Goal: Task Accomplishment & Management: Complete application form

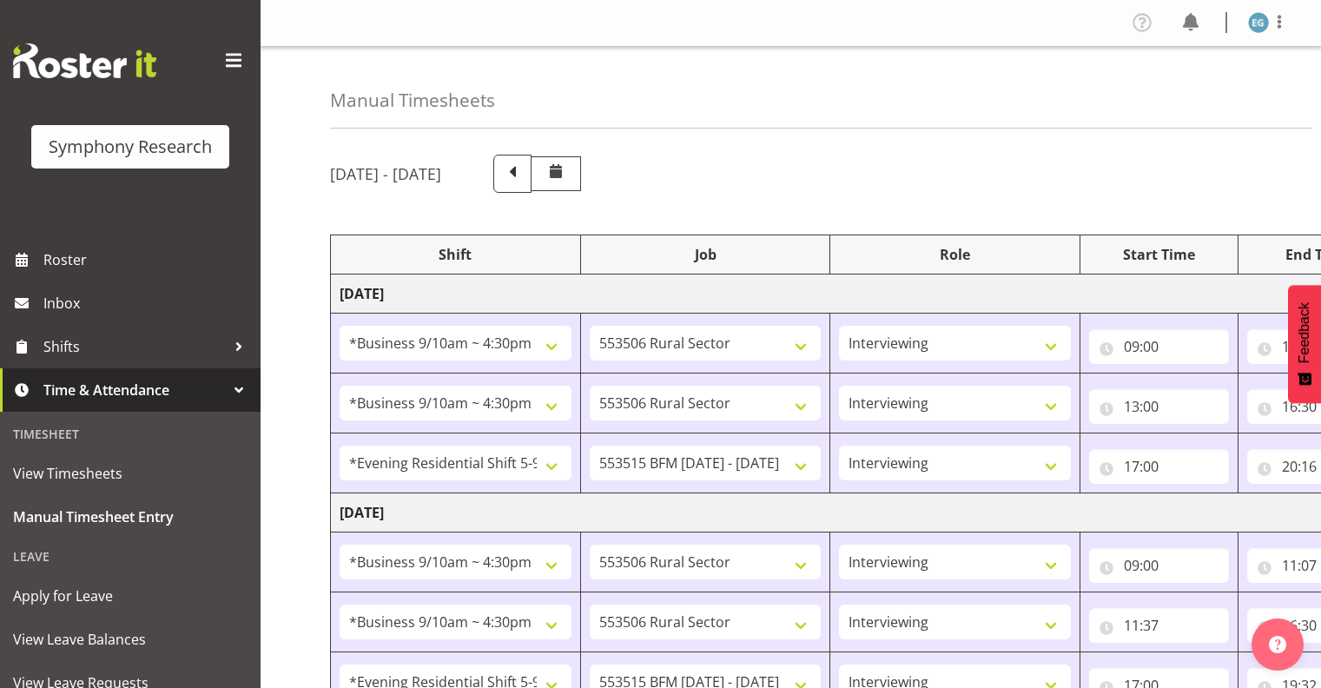
select select "26078"
select select "10587"
select select "26078"
select select "10587"
select select "48116"
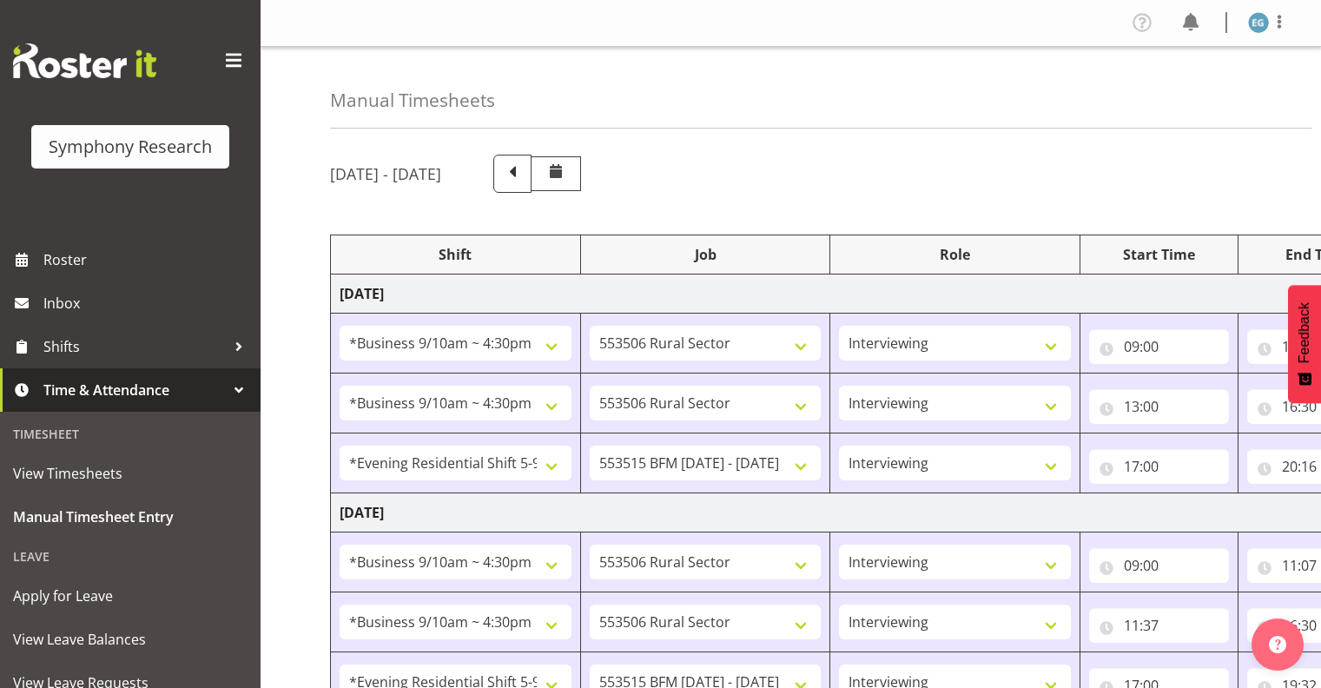
select select "10731"
select select "26078"
select select "10587"
select select "26078"
select select "10587"
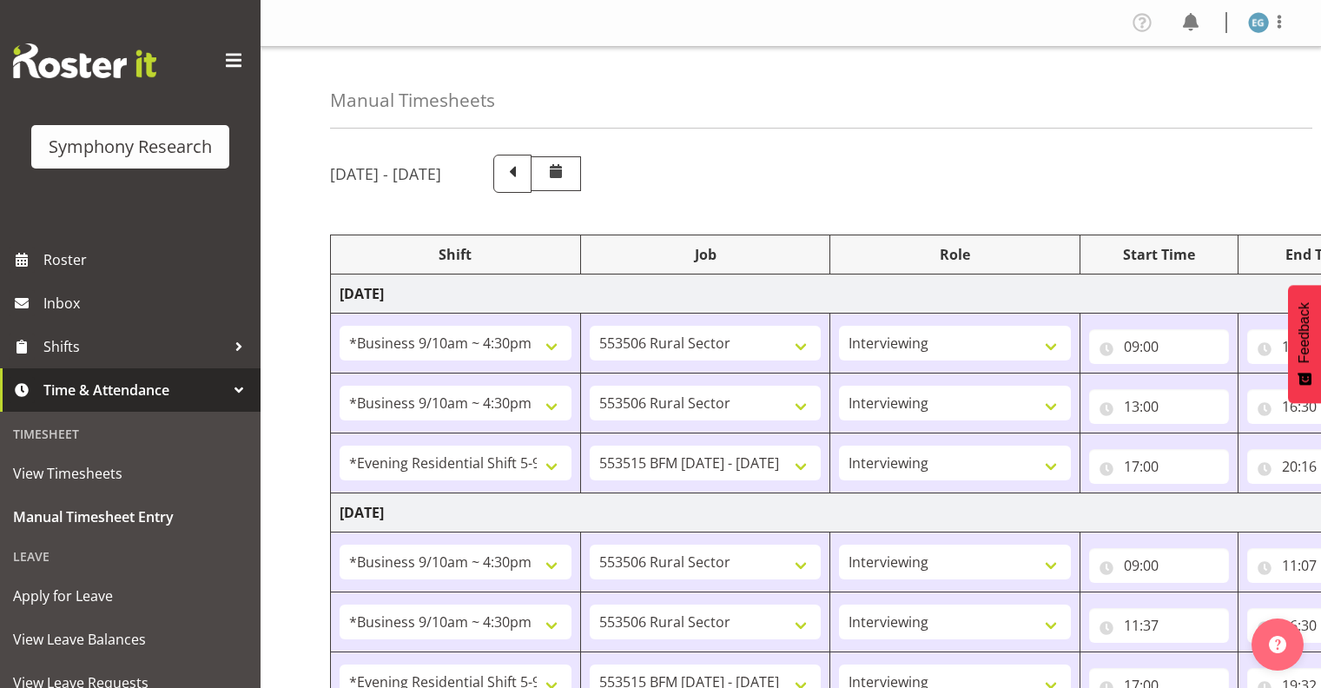
select select "48116"
select select "10731"
select select "26078"
select select "10587"
select select "26078"
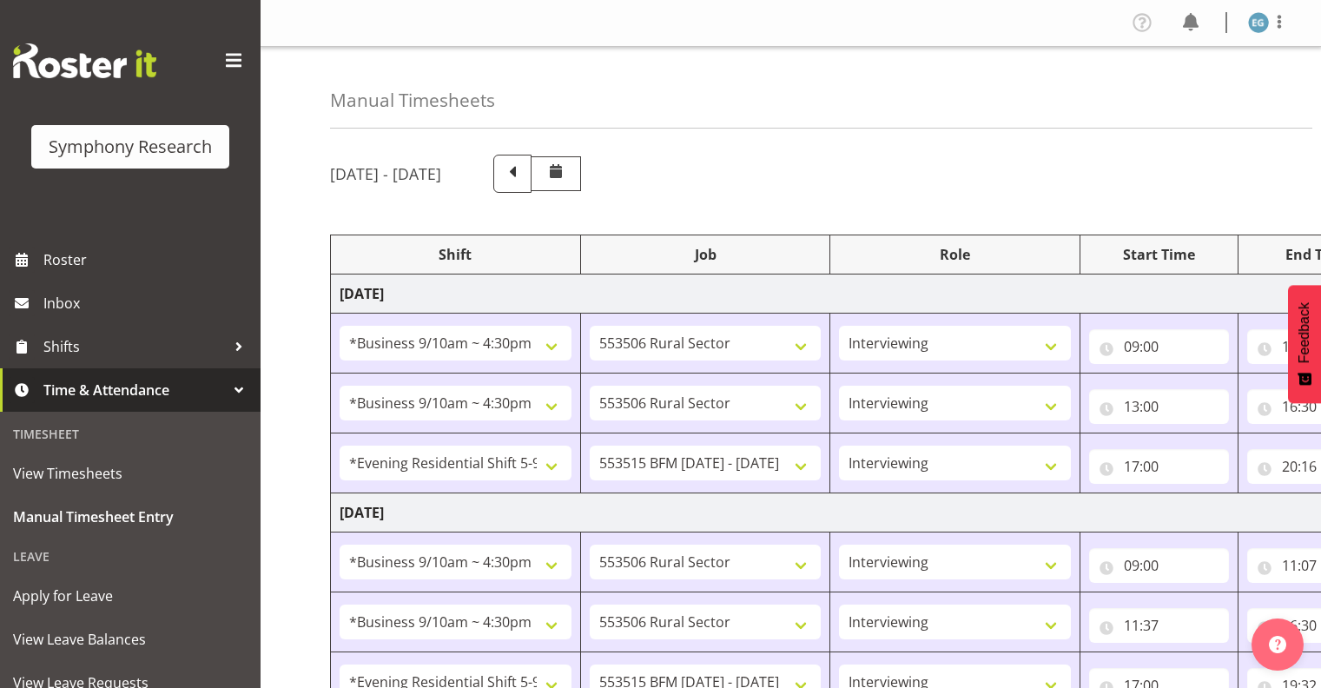
select select "10731"
select select "26078"
select select "10731"
select select "48116"
select select "10731"
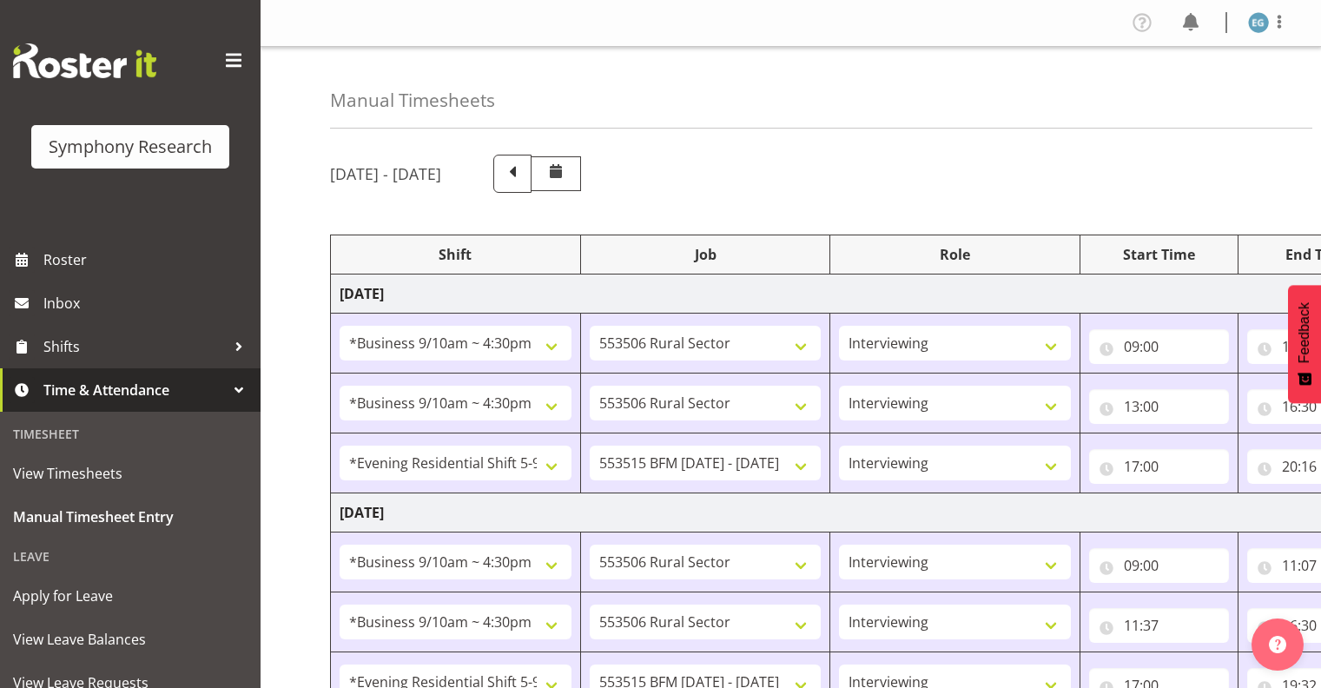
select select "48116"
select select "10731"
select select "26078"
select select "10731"
select select "26078"
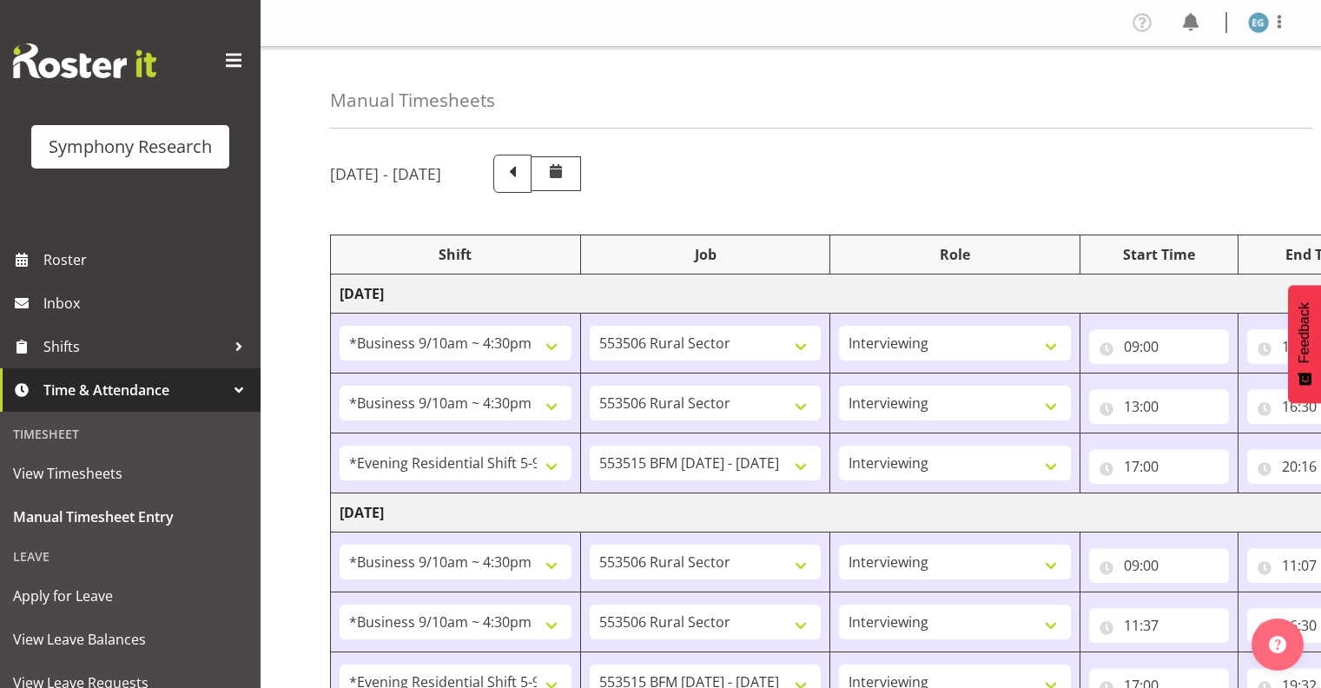
select select "10731"
select select "48116"
select select "10731"
select select "43777"
select select "10732"
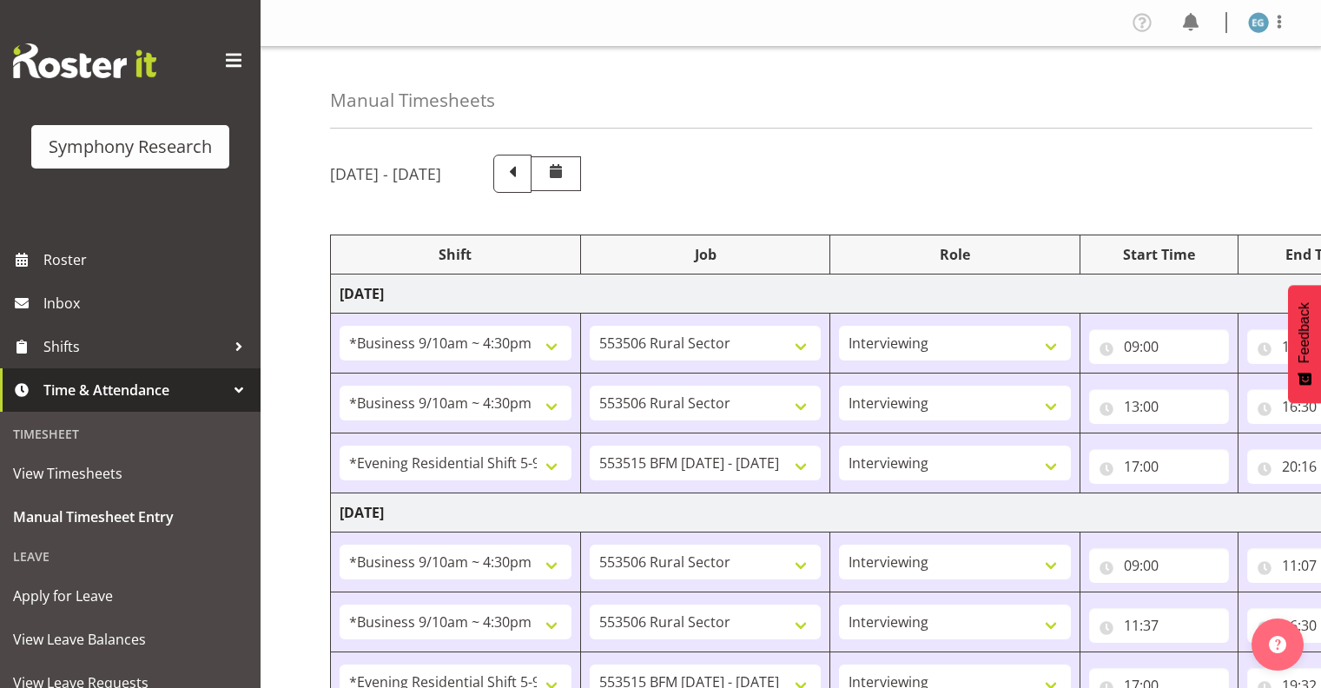
select select "297"
select select "43777"
select select "10732"
select select "43777"
select select "10732"
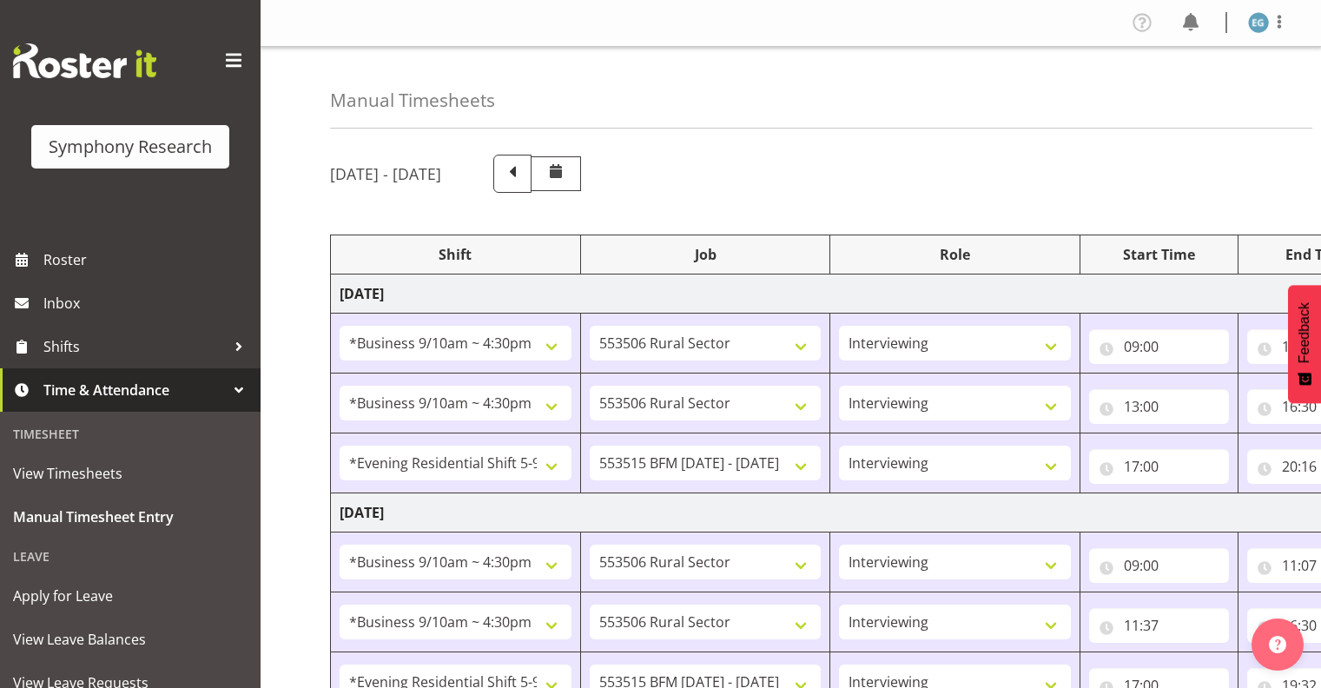
select select "43777"
select select "10732"
select select "10731"
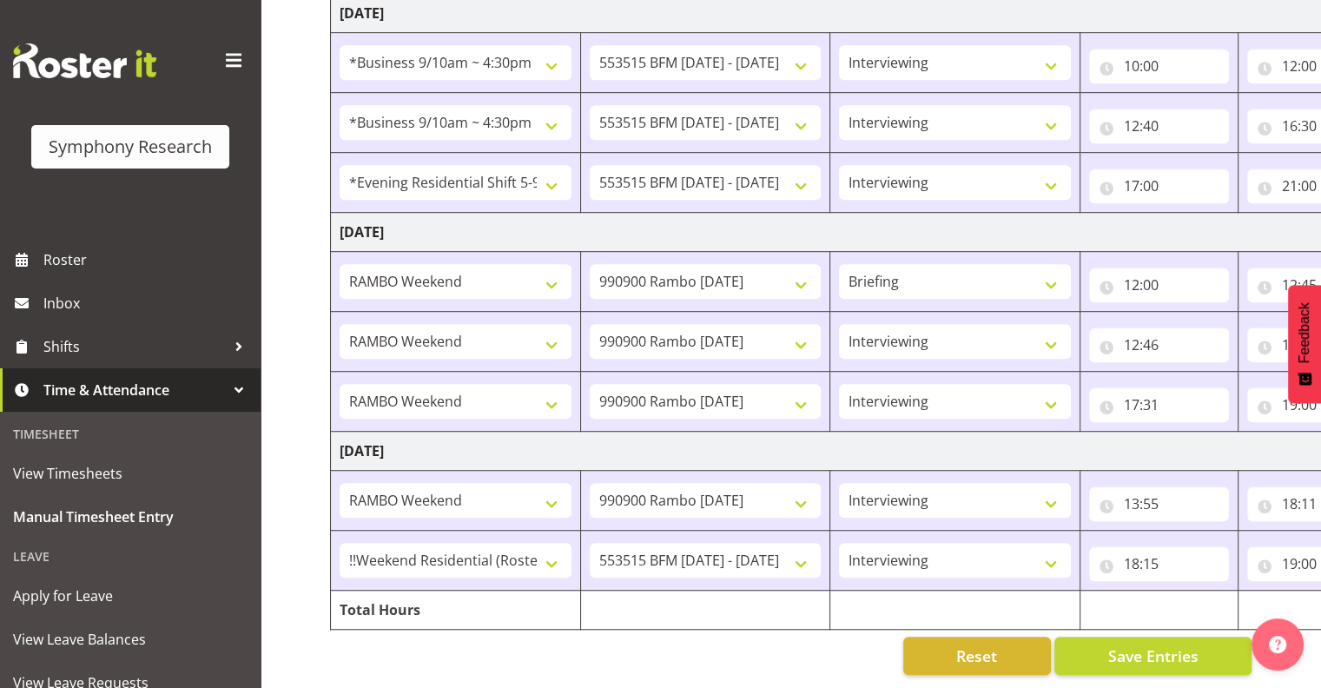
scroll to position [0, 225]
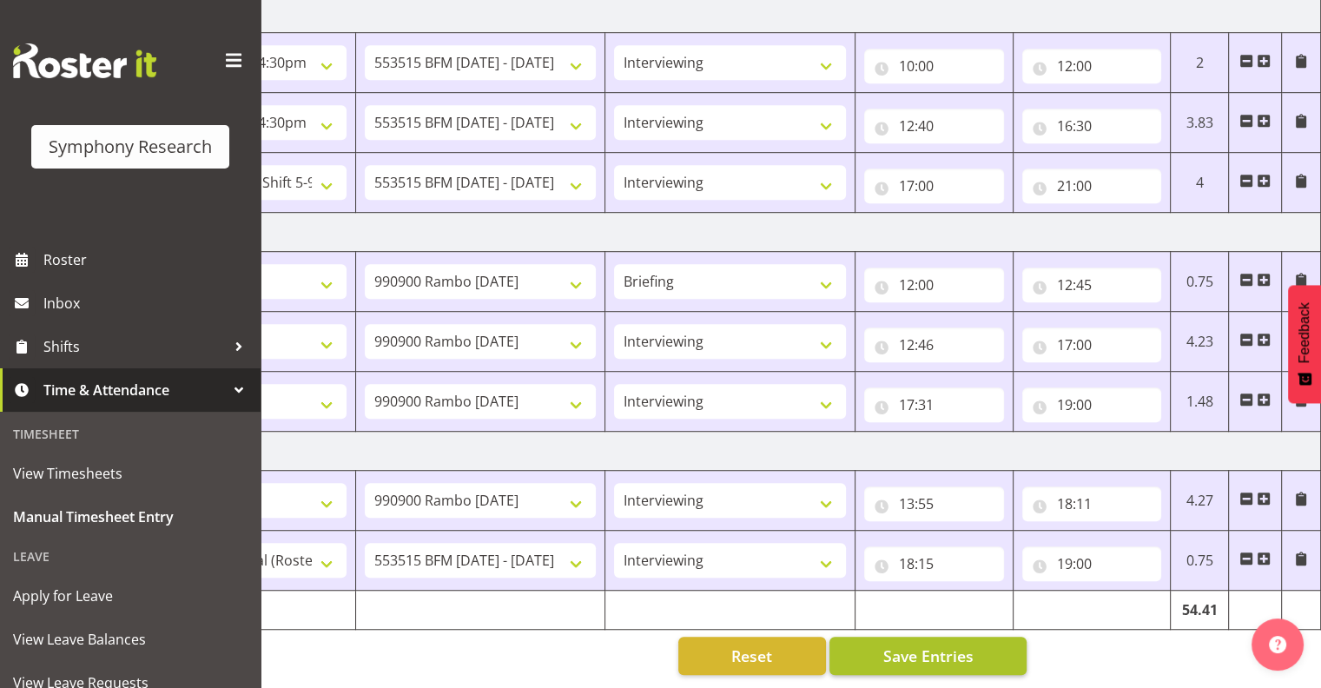
click at [882, 637] on button "Save Entries" at bounding box center [927, 656] width 197 height 38
click at [889, 644] on span "Save Entries" at bounding box center [927, 655] width 90 height 23
click at [887, 644] on span "Save Entries" at bounding box center [927, 655] width 90 height 23
